Goal: Check status

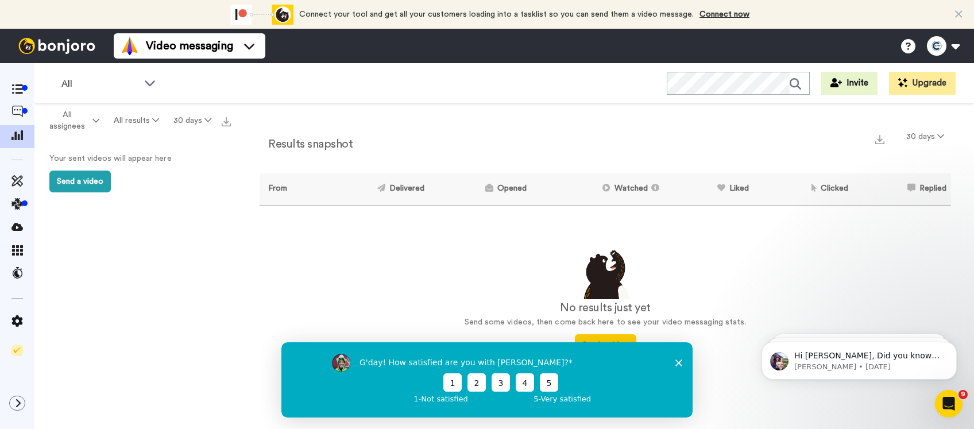
click at [962, 14] on div "Connect your tool now! Connect your tool and get all your customers loading int…" at bounding box center [487, 14] width 974 height 29
click at [22, 110] on div at bounding box center [25, 111] width 6 height 6
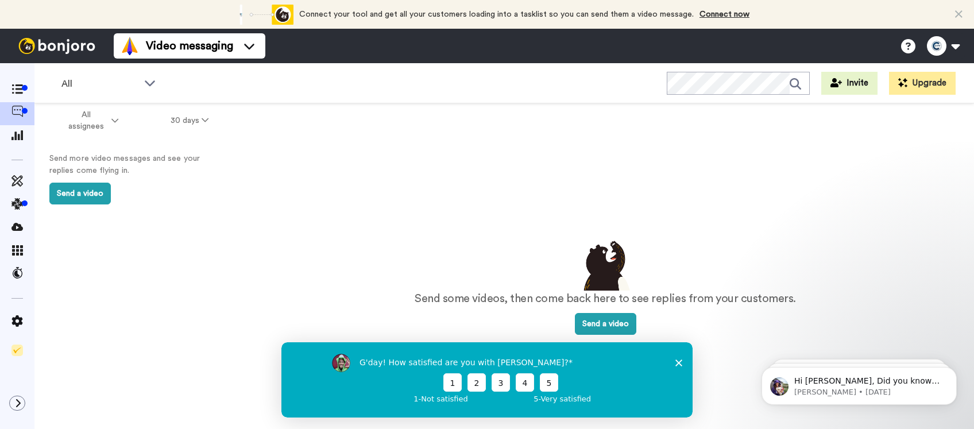
click at [677, 364] on polygon "Close survey" at bounding box center [678, 362] width 7 height 7
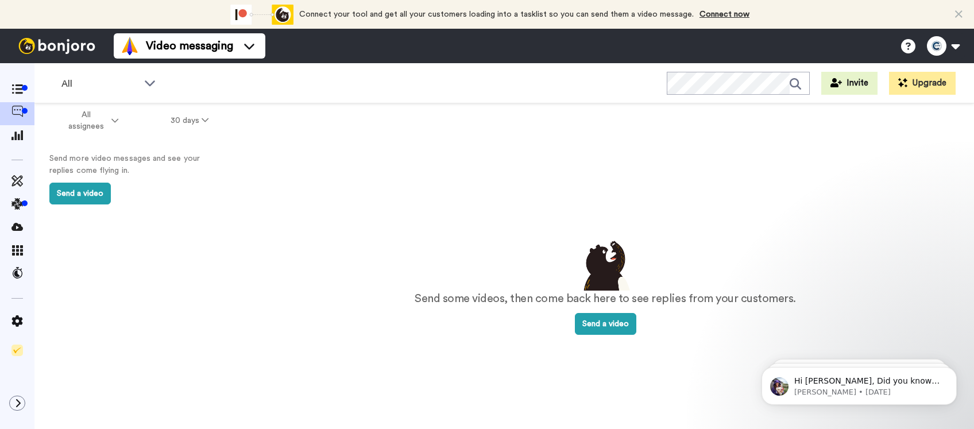
click at [679, 358] on div "Send some videos, then come back here to see replies from your customers. Send …" at bounding box center [605, 286] width 691 height 320
click at [959, 14] on icon at bounding box center [958, 14] width 7 height 11
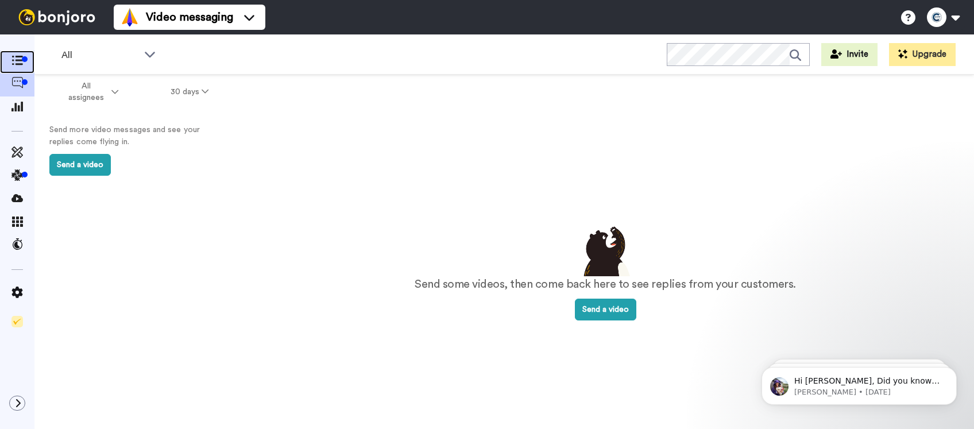
click at [21, 52] on div at bounding box center [17, 62] width 34 height 23
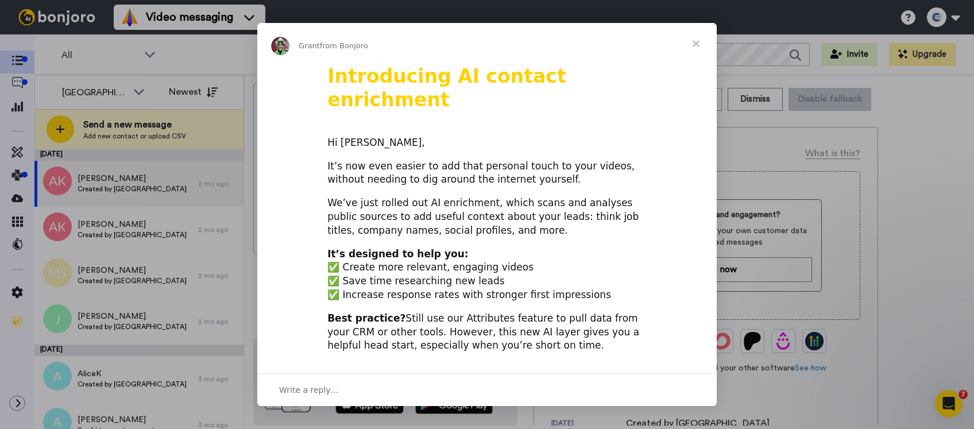
click at [701, 45] on span "Close" at bounding box center [695, 43] width 41 height 41
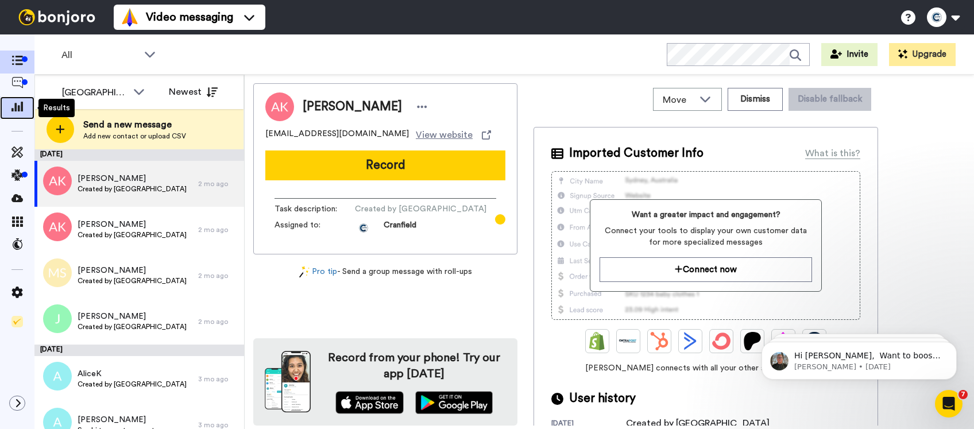
click at [12, 106] on icon at bounding box center [16, 106] width 11 height 10
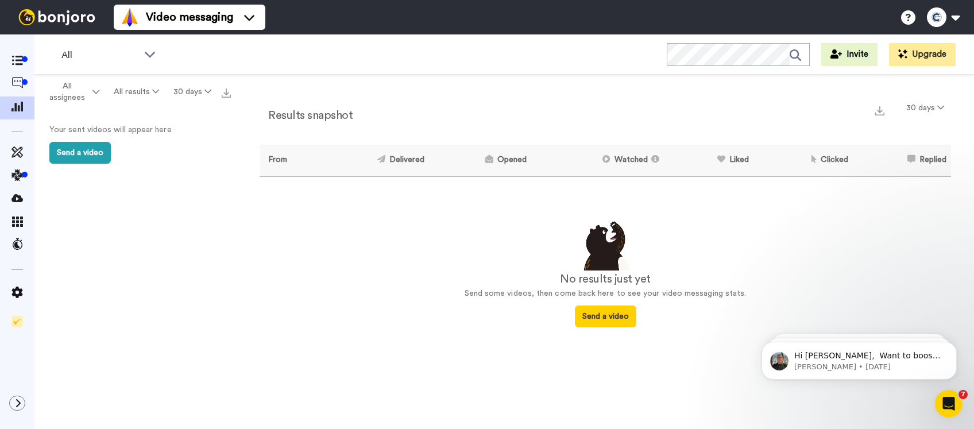
click at [749, 258] on div "No results just yet Send some videos, then come back here to see your video mes…" at bounding box center [605, 273] width 691 height 110
click at [188, 90] on button "30 days" at bounding box center [192, 92] width 52 height 21
click at [181, 176] on span "365 days" at bounding box center [180, 177] width 36 height 9
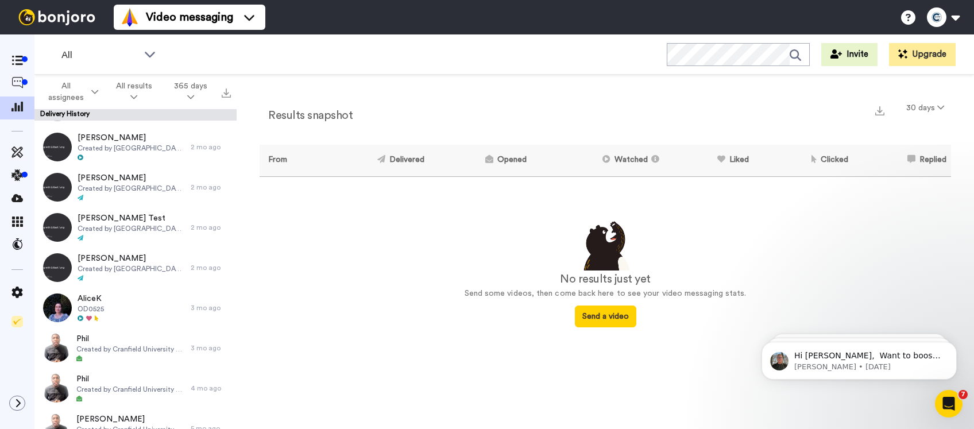
scroll to position [1888, 0]
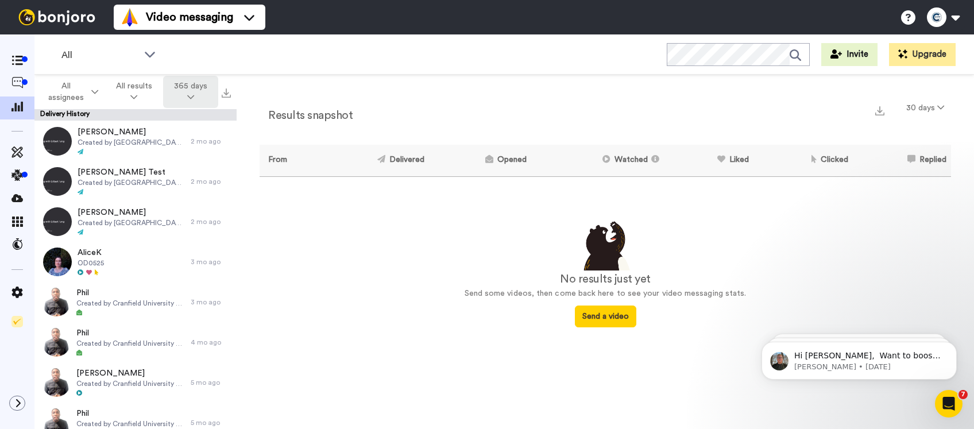
click at [187, 95] on button "365 days" at bounding box center [190, 92] width 55 height 32
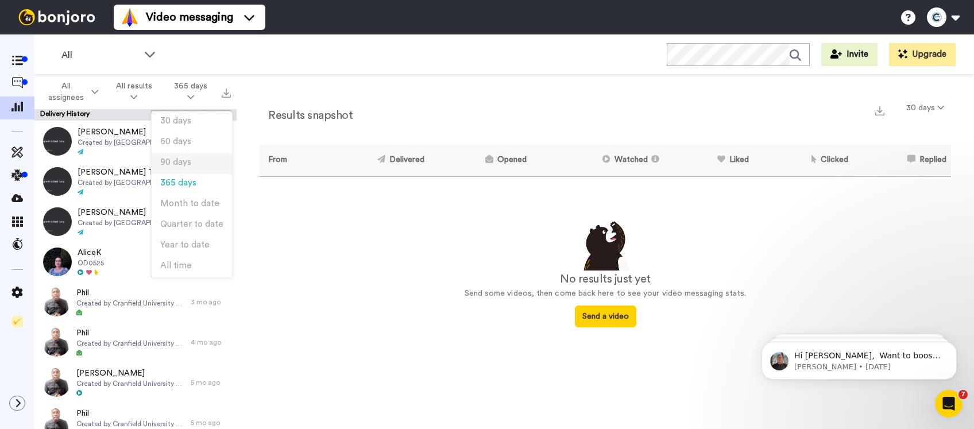
click at [179, 161] on span "90 days" at bounding box center [175, 162] width 31 height 9
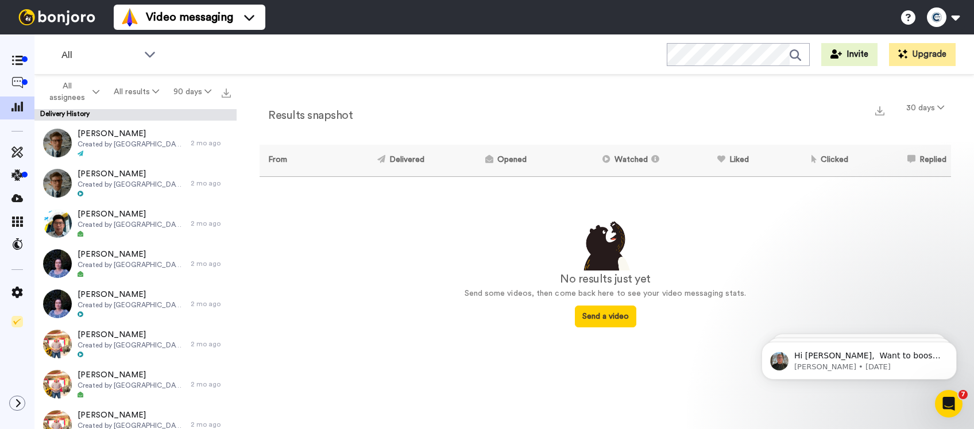
scroll to position [0, 0]
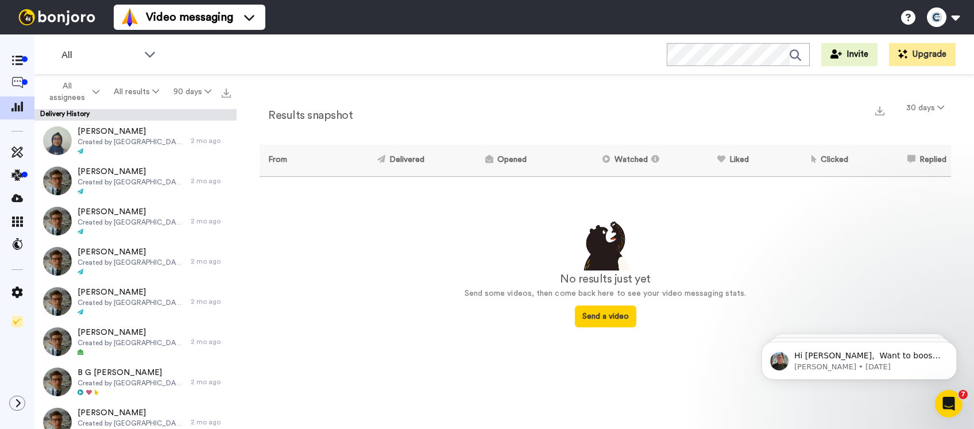
click at [673, 127] on div "Results snapshot 30 days From Delivered Opened Watched Liked Clicked Replied Fa…" at bounding box center [605, 213] width 691 height 230
click at [944, 106] on button "30 days" at bounding box center [925, 108] width 52 height 21
click at [912, 172] on span "90 days" at bounding box center [909, 172] width 31 height 9
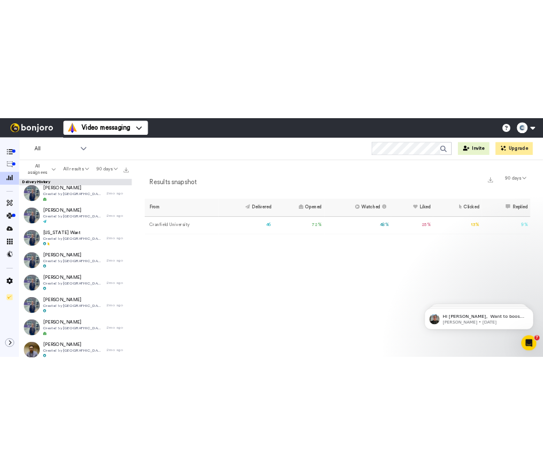
scroll to position [1534, 0]
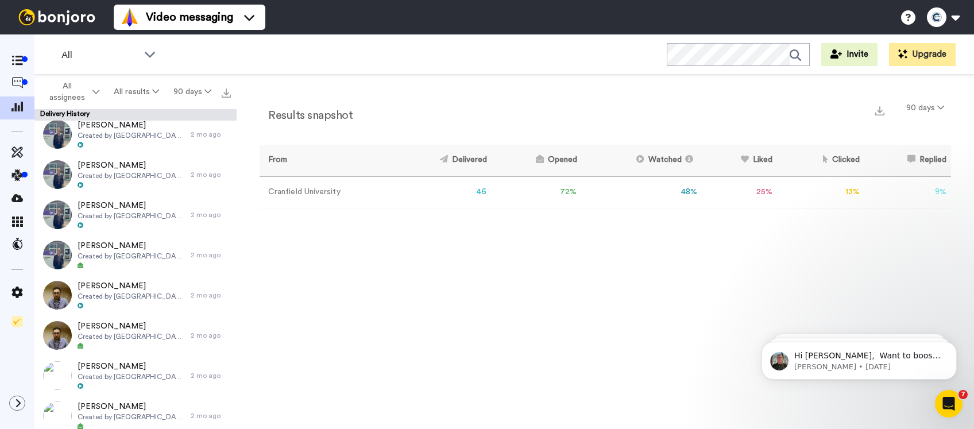
click at [700, 115] on div "Results snapshot 90 days" at bounding box center [605, 113] width 691 height 30
click at [920, 104] on button "90 days" at bounding box center [925, 108] width 52 height 21
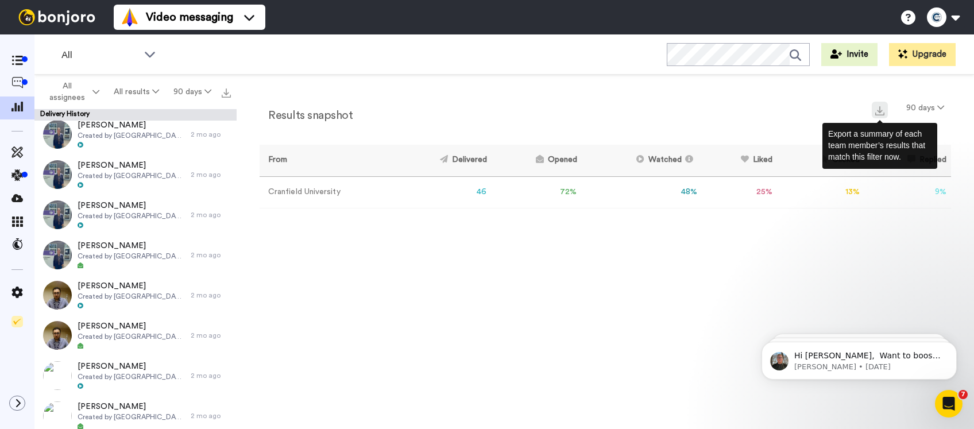
click at [872, 110] on button at bounding box center [880, 110] width 16 height 17
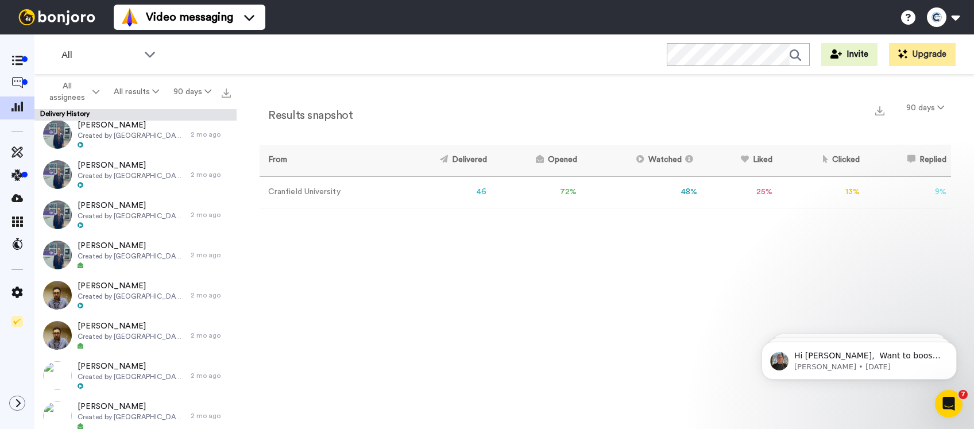
click at [725, 94] on div "Results snapshot 90 days From Delivered Opened Watched Liked Clicked Replied Fa…" at bounding box center [605, 255] width 737 height 360
click at [550, 51] on div "All Invite Upgrade" at bounding box center [503, 54] width 939 height 40
click at [392, 303] on div "Results snapshot 90 days From Delivered Opened Watched Liked Clicked Replied Fa…" at bounding box center [605, 255] width 737 height 360
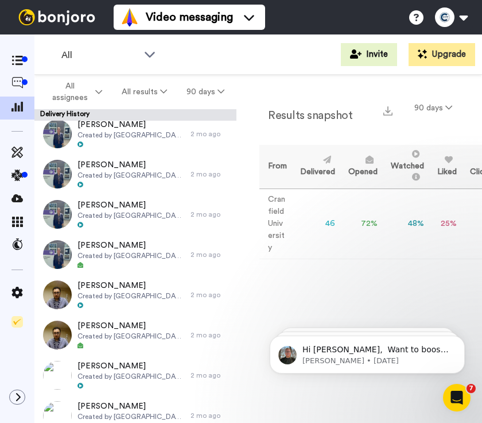
click at [355, 30] on div "Video messaging Switch to Video messaging Testimonials Try me for free! Setting…" at bounding box center [298, 17] width 369 height 34
click at [327, 297] on div "Results snapshot 90 days From Delivered Opened Watched Liked Clicked Replied Fa…" at bounding box center [360, 248] width 246 height 347
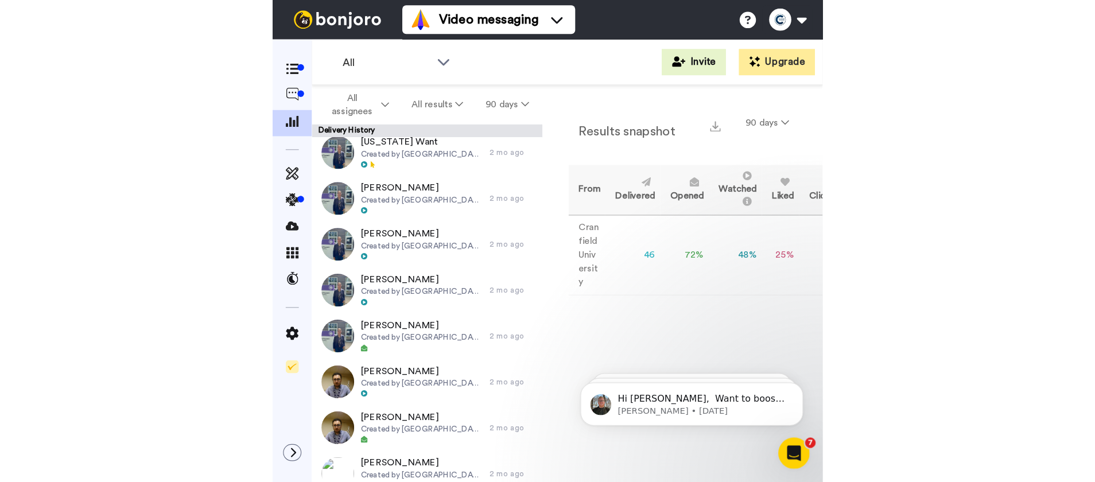
scroll to position [1494, 0]
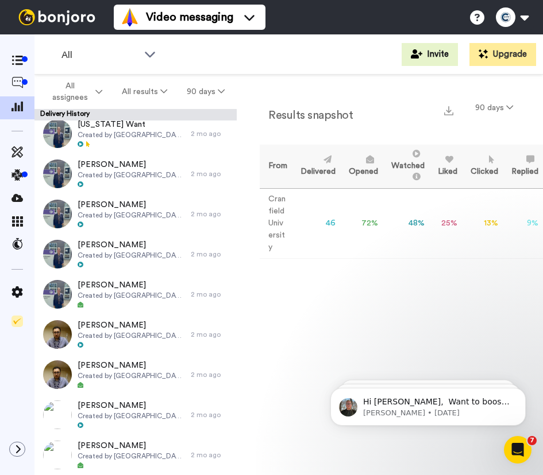
click at [392, 339] on div "Results snapshot 90 days From Delivered Opened Watched Liked Clicked Replied Fa…" at bounding box center [390, 275] width 306 height 400
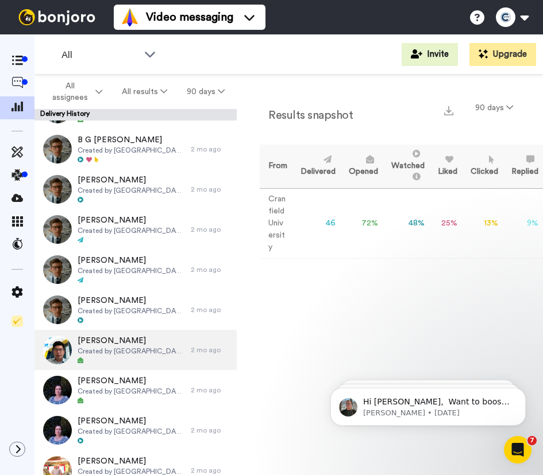
scroll to position [232, 0]
